Goal: Check status: Check status

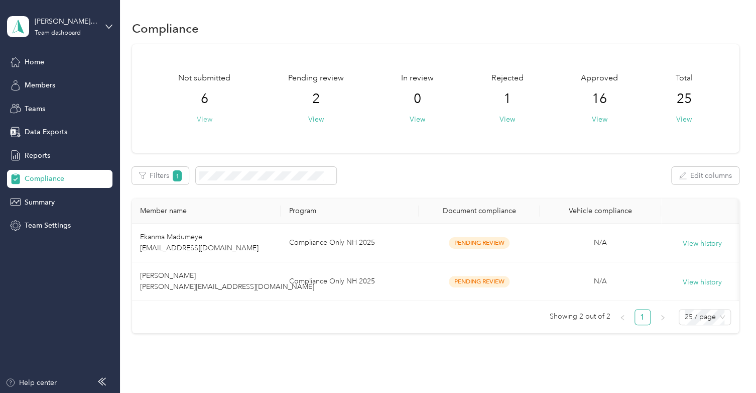
click at [204, 118] on button "View" at bounding box center [205, 119] width 16 height 11
